Goal: Obtain resource: Download file/media

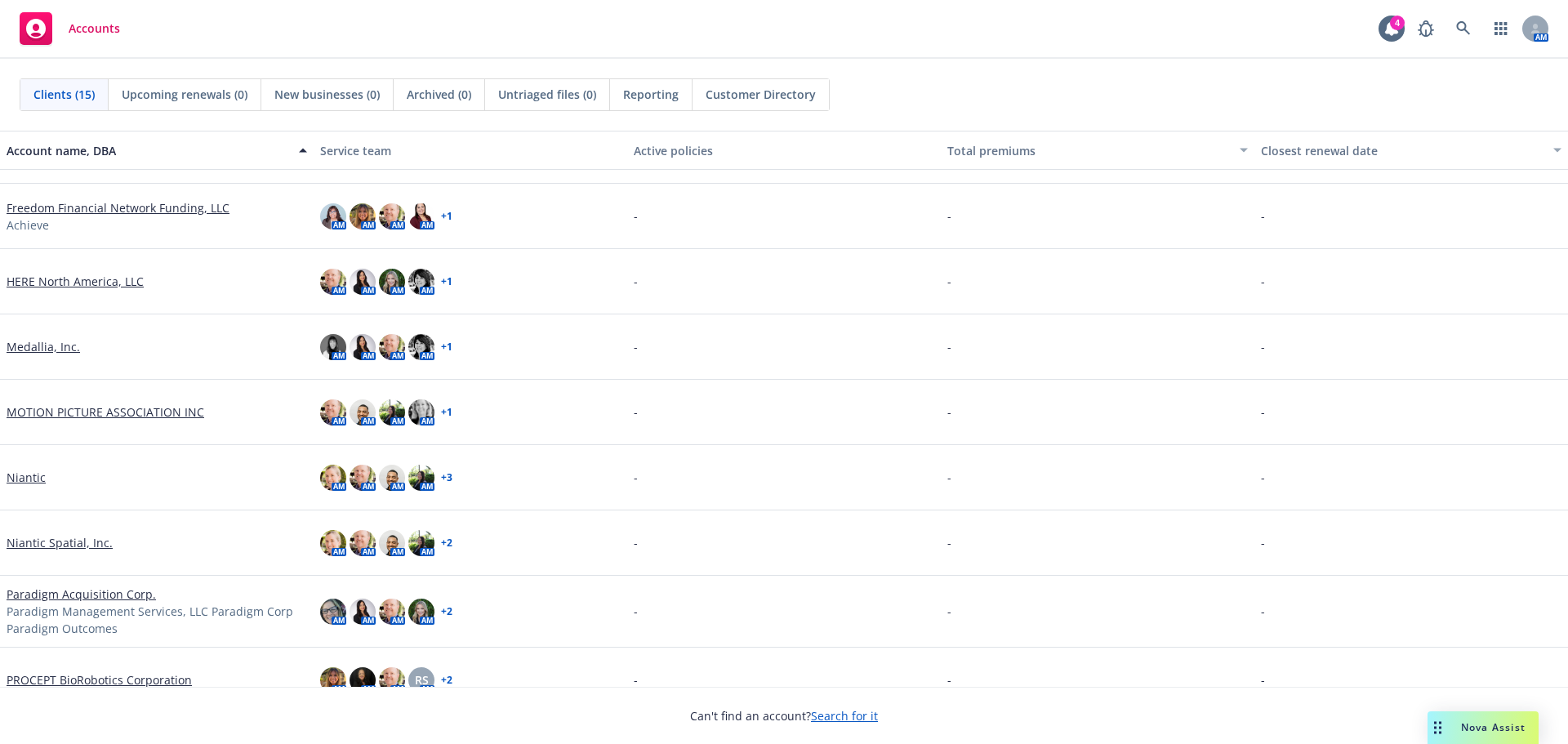
scroll to position [245, 0]
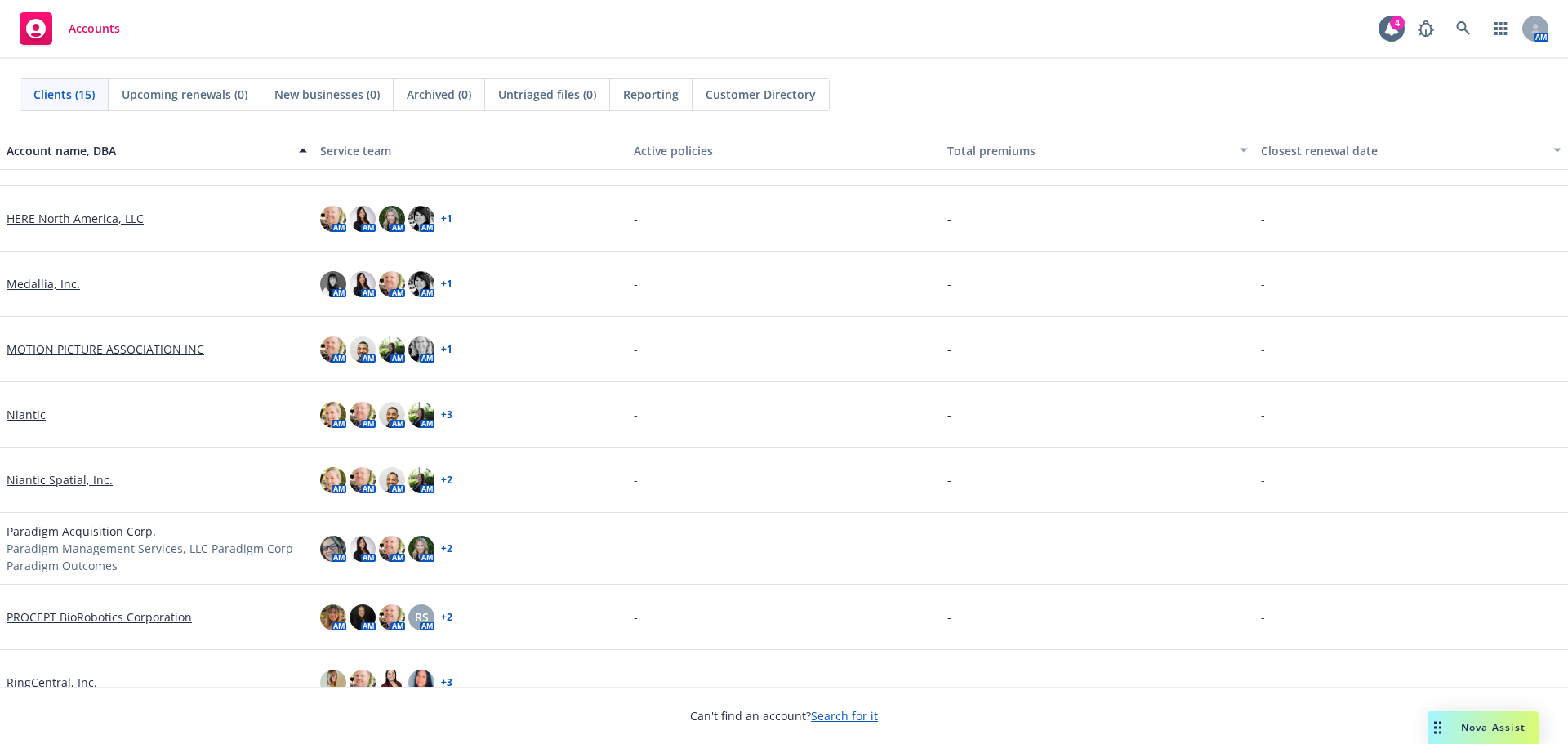
click at [93, 616] on link "PROCEPT BioRobotics Corporation" at bounding box center [99, 617] width 186 height 17
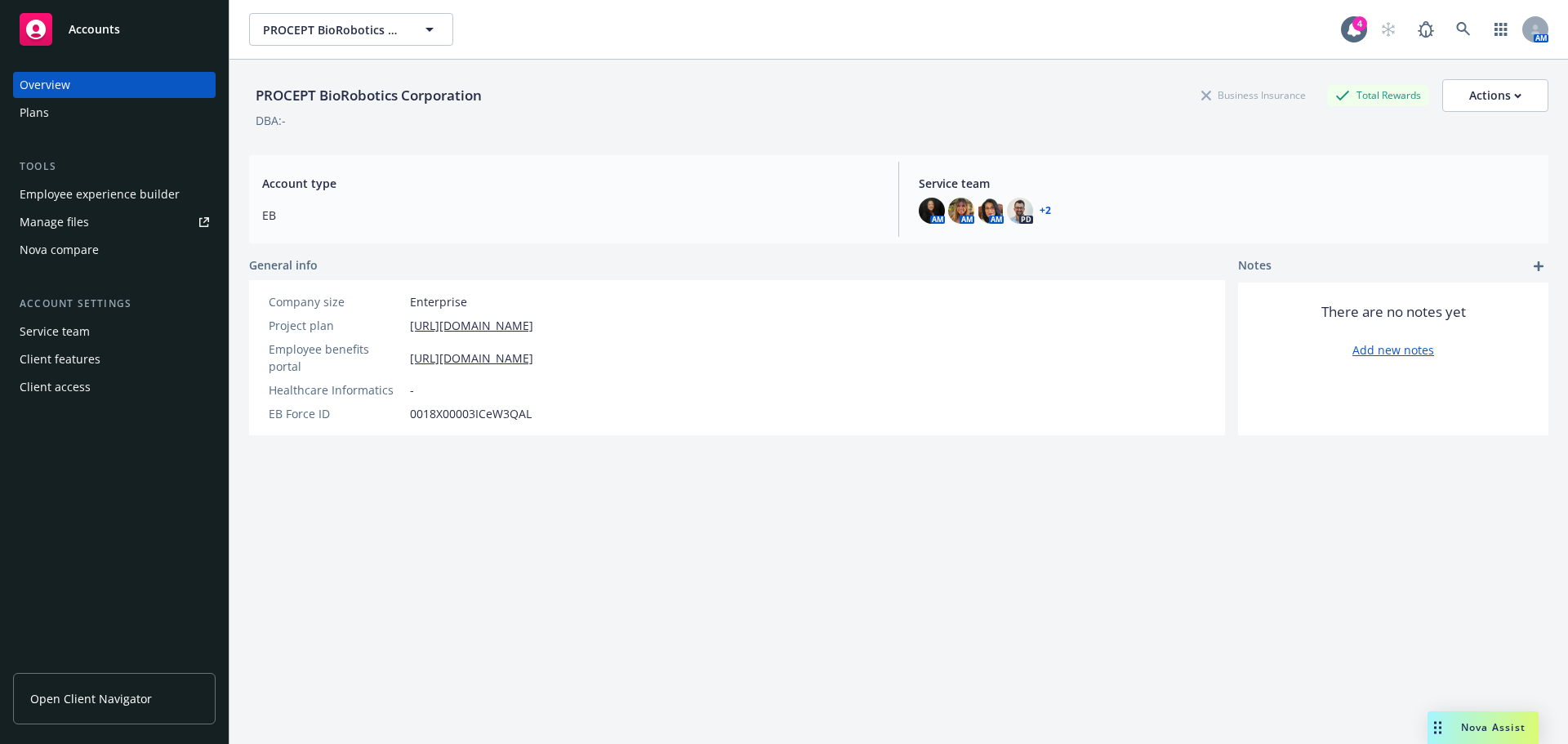
click at [44, 110] on div "Plans" at bounding box center [34, 113] width 30 height 26
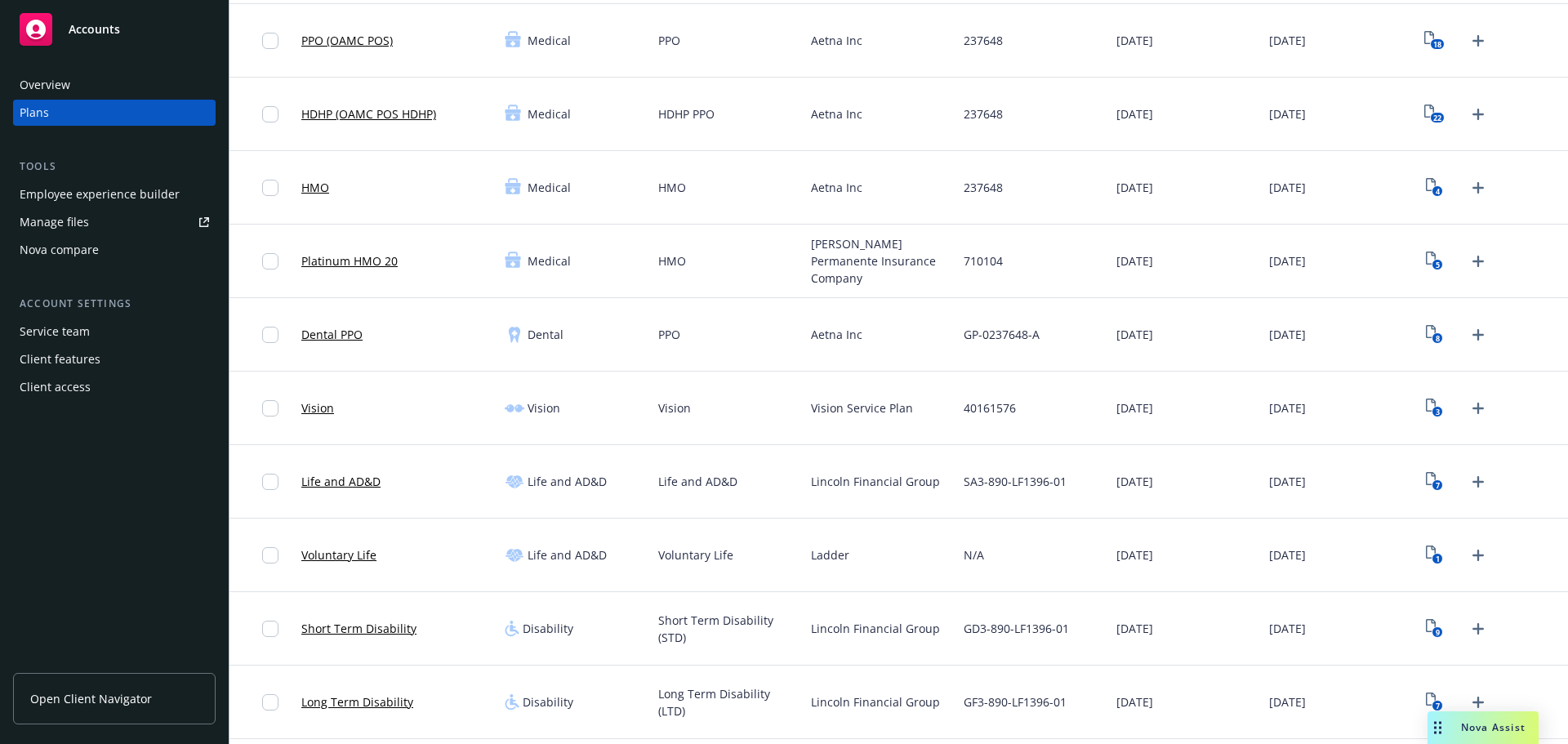
scroll to position [164, 0]
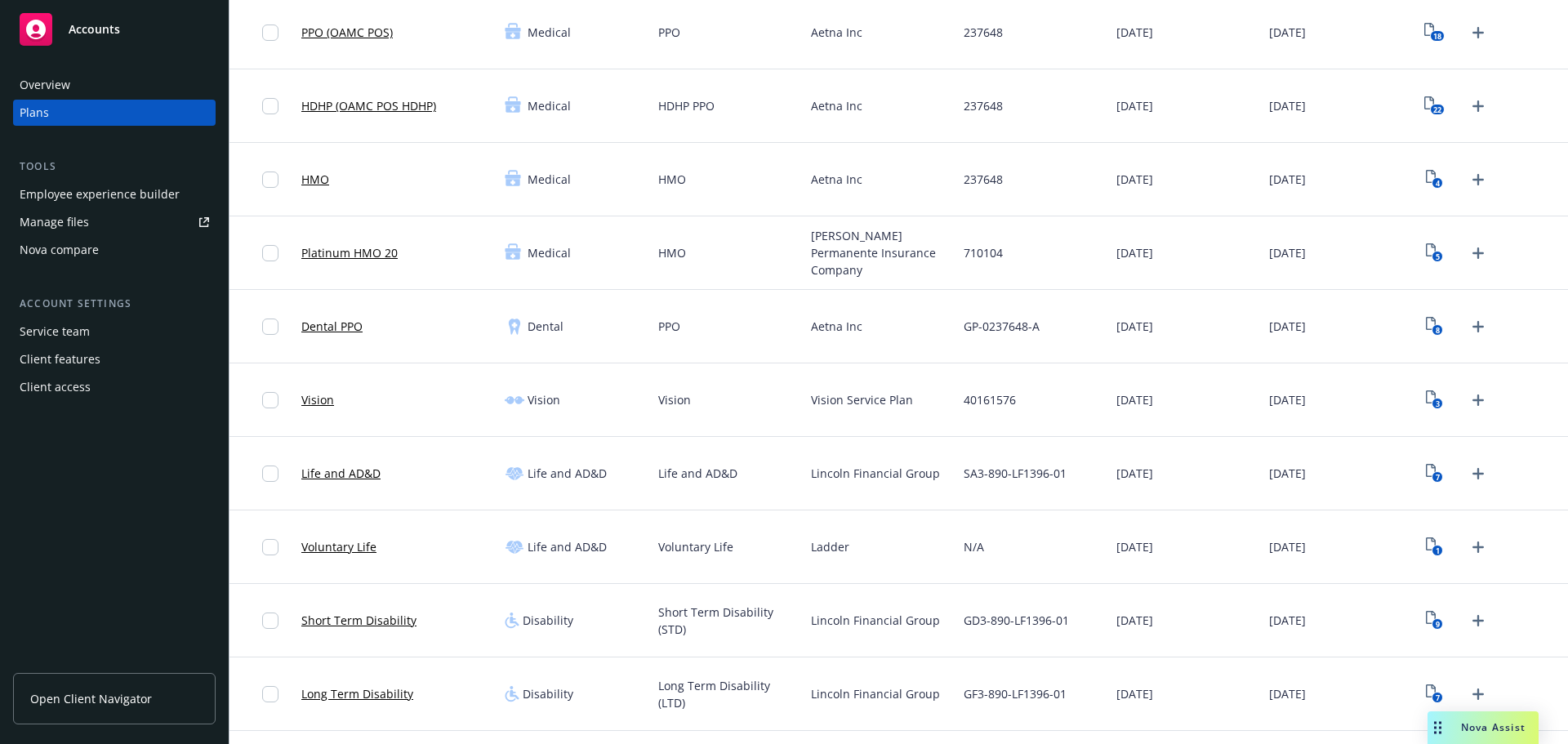
click at [340, 548] on link "Voluntary Life" at bounding box center [339, 547] width 75 height 17
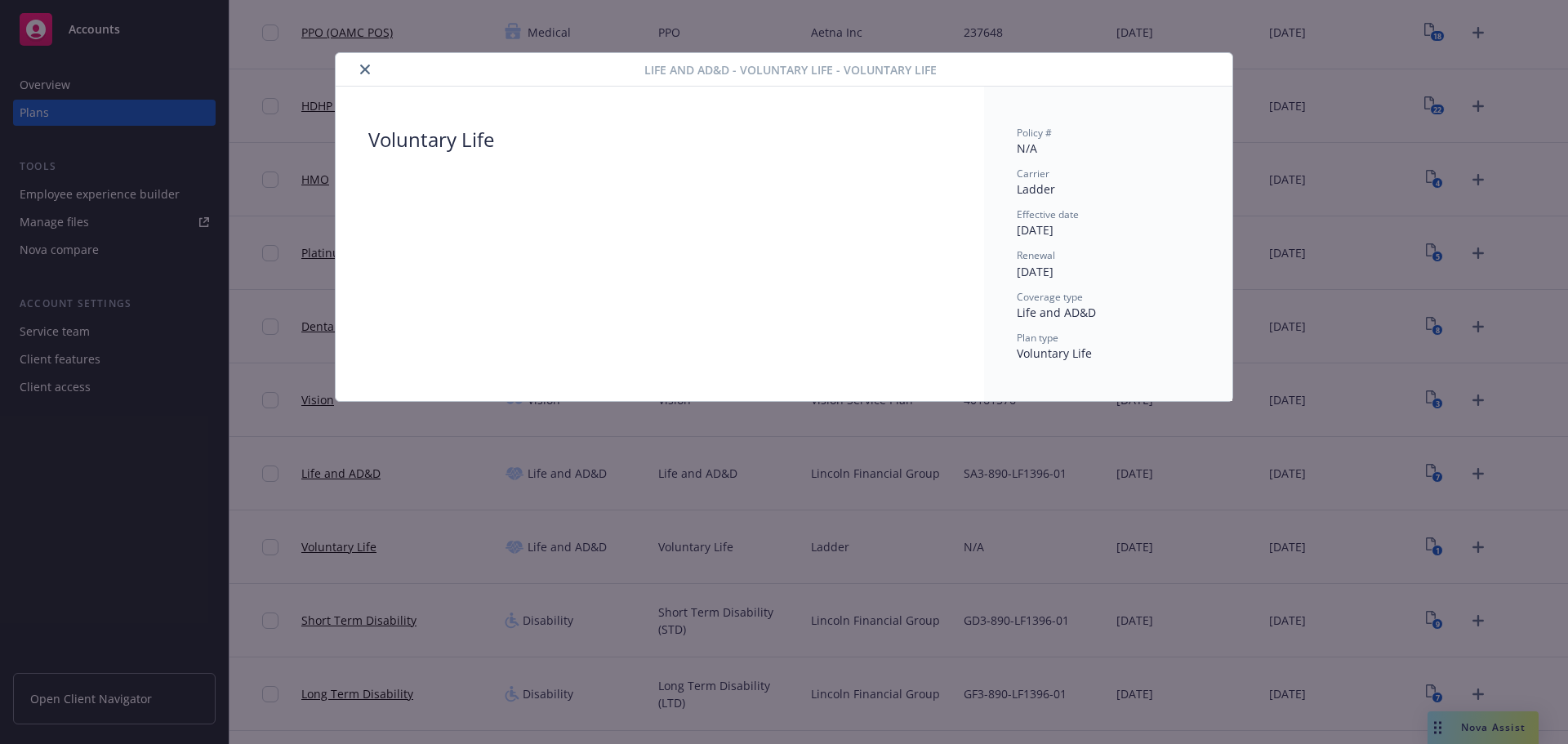
click at [366, 71] on icon "close" at bounding box center [365, 69] width 10 height 10
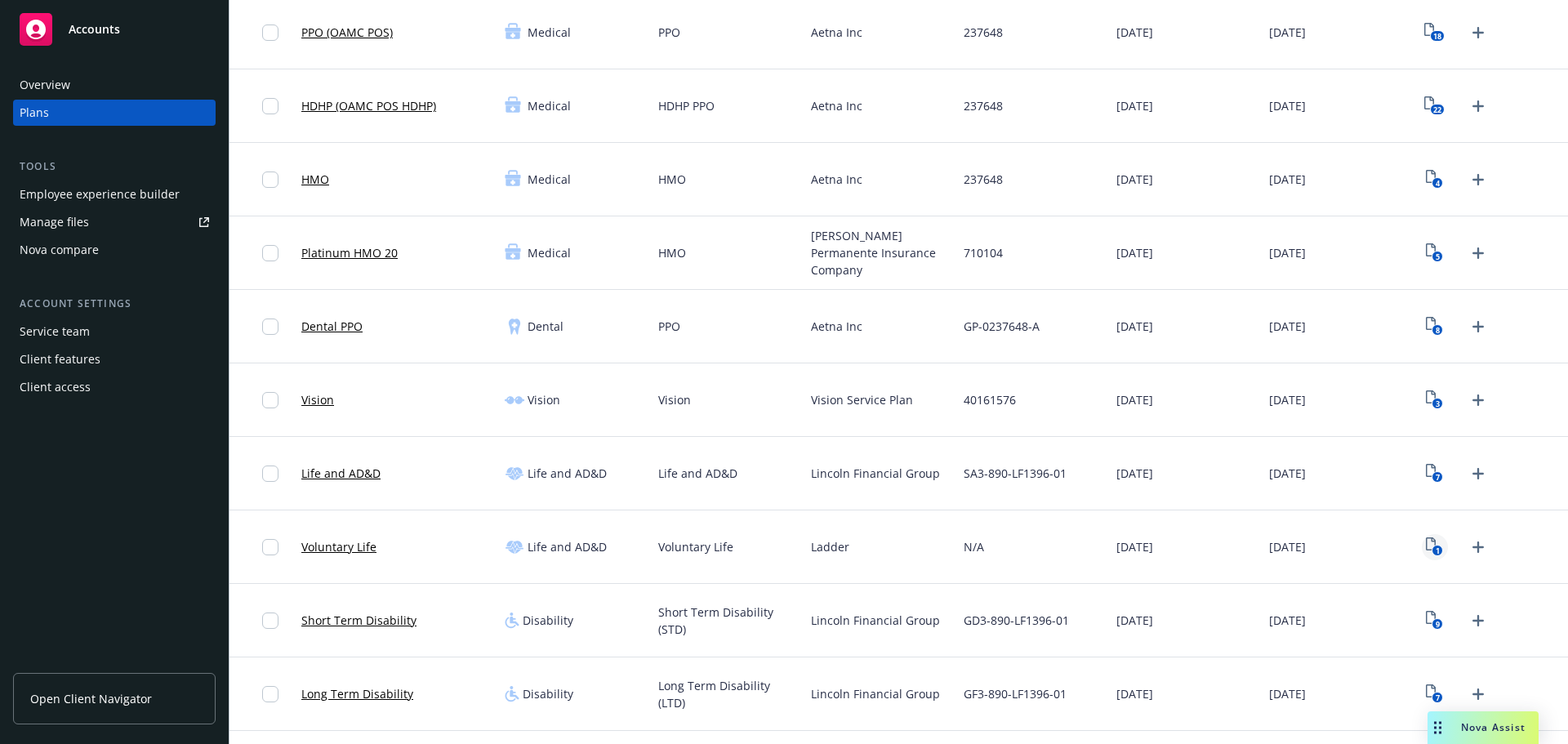
click at [1435, 549] on text "1" at bounding box center [1437, 551] width 4 height 11
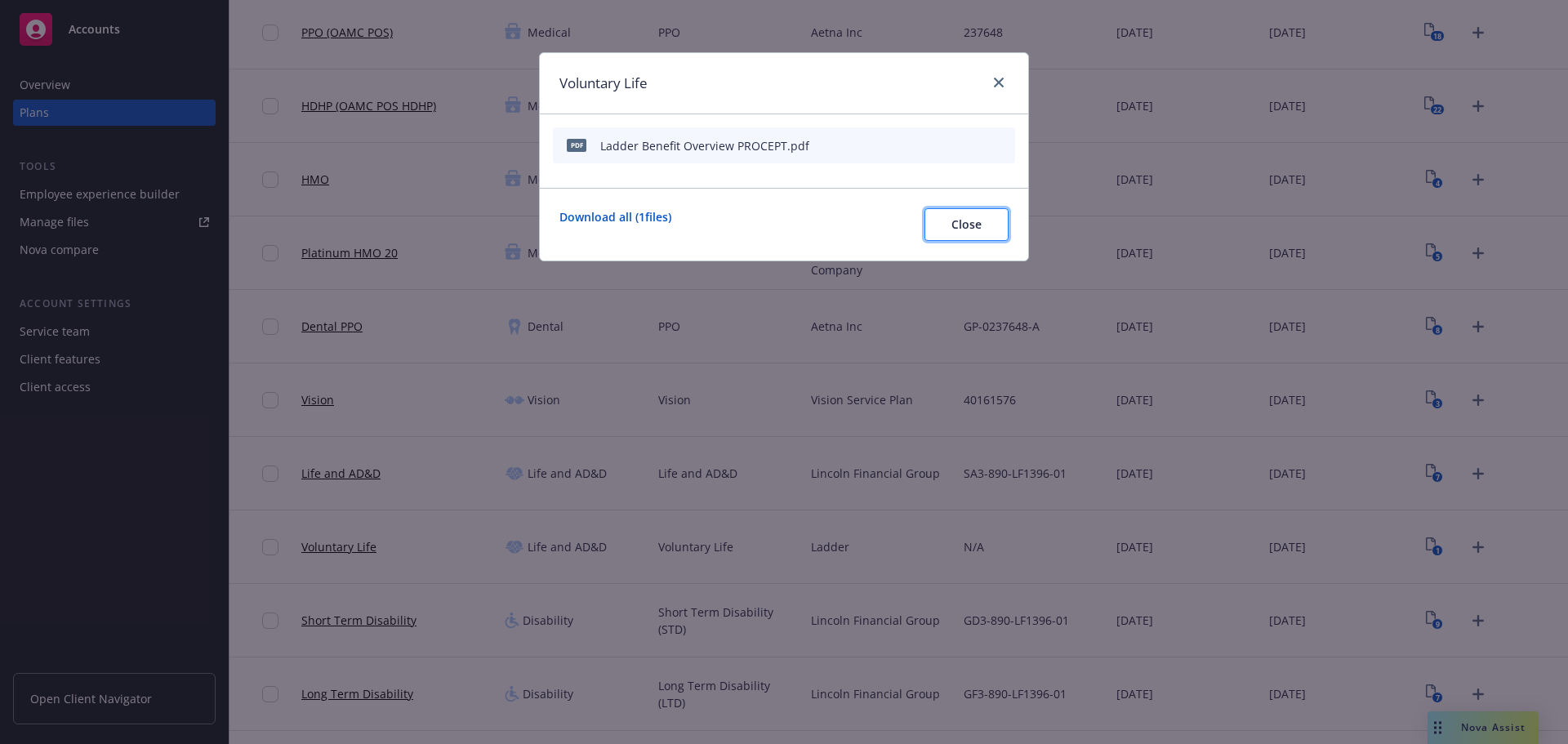
click at [969, 226] on span "Close" at bounding box center [966, 224] width 30 height 15
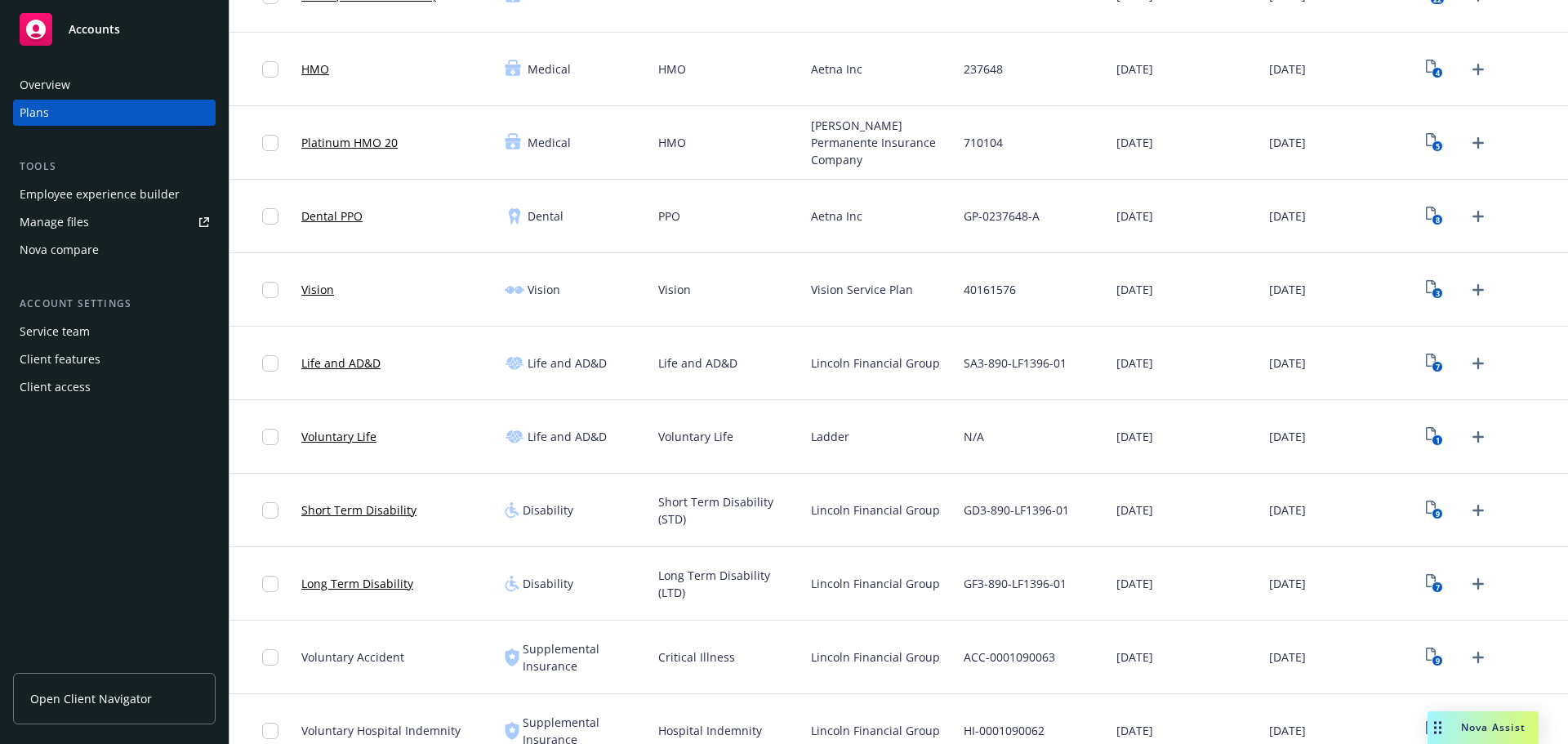
scroll to position [245, 0]
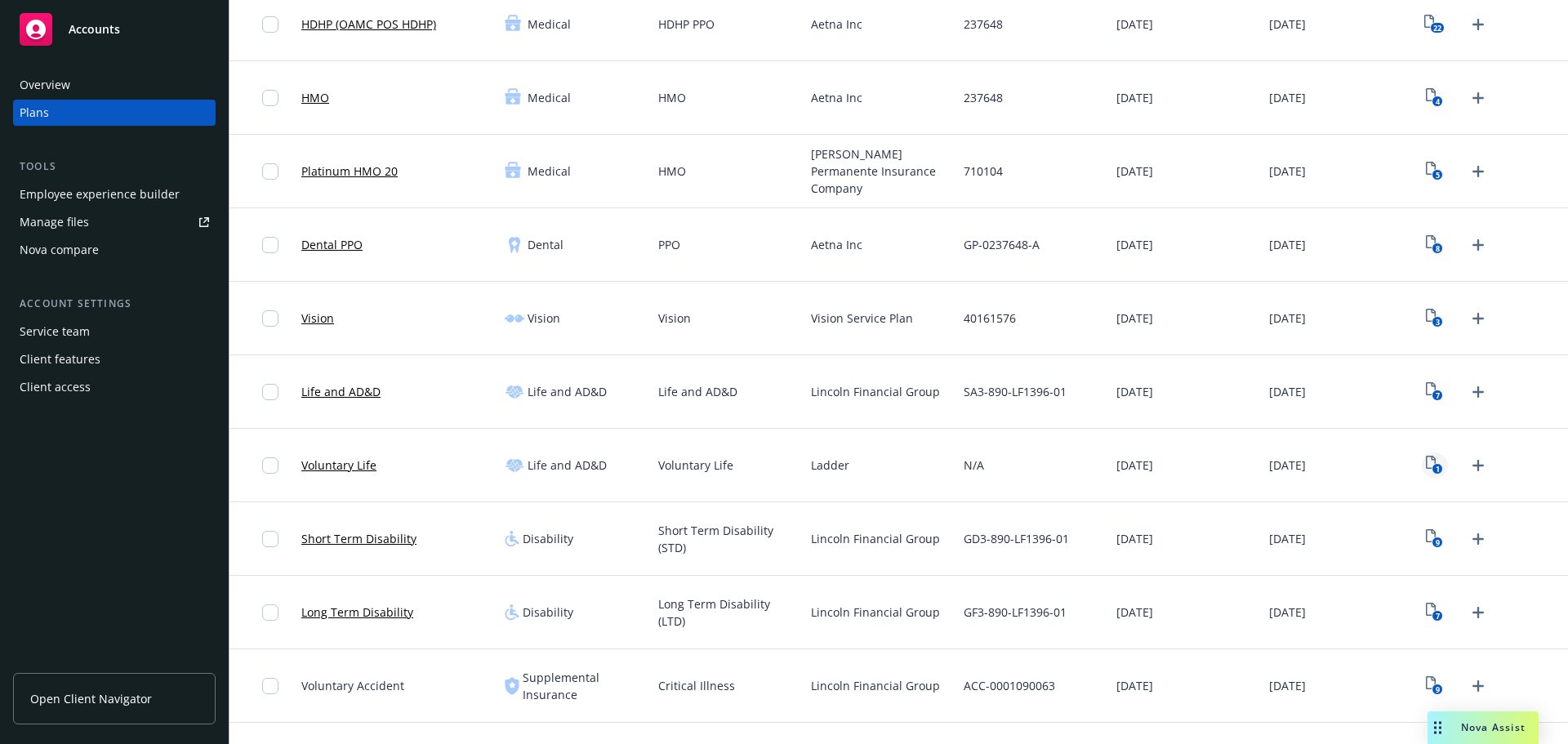
click at [1432, 467] on rect "View Plan Documents" at bounding box center [1437, 469] width 11 height 11
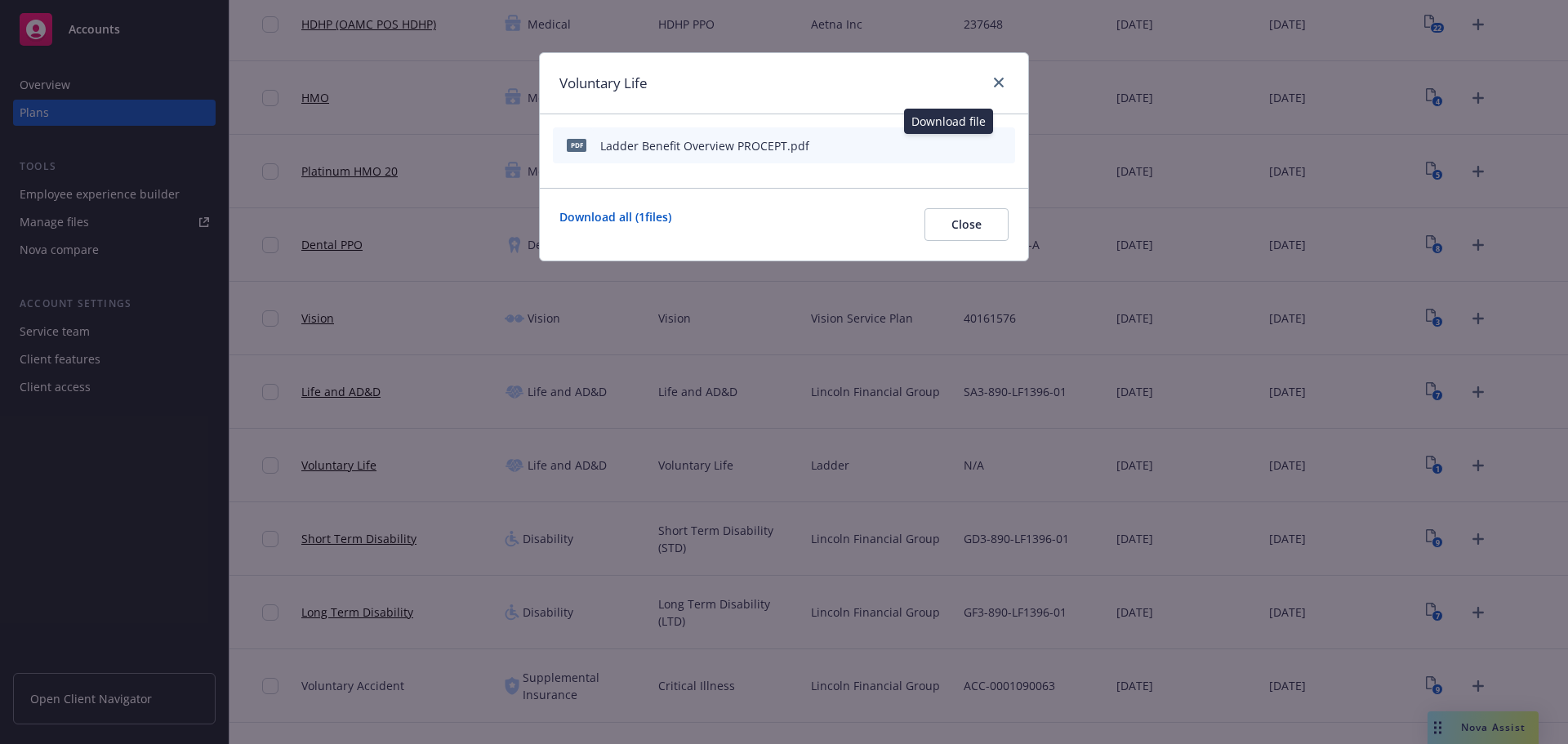
click at [948, 146] on icon "download file" at bounding box center [947, 142] width 11 height 10
click at [987, 226] on button "Close" at bounding box center [966, 224] width 84 height 33
